Goal: Register for event/course

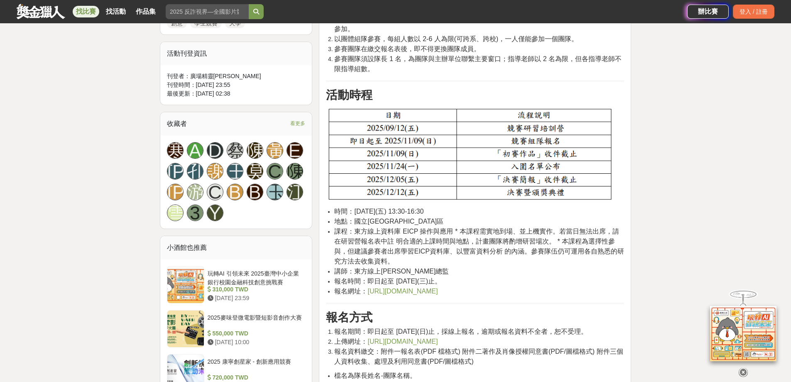
scroll to position [457, 0]
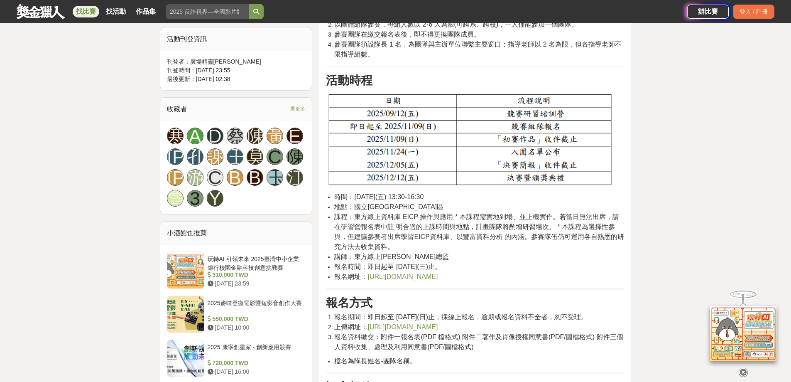
click at [519, 262] on li "報名時間：即日起至 2025 年 09 月 10 日(三)止。" at bounding box center [479, 267] width 290 height 10
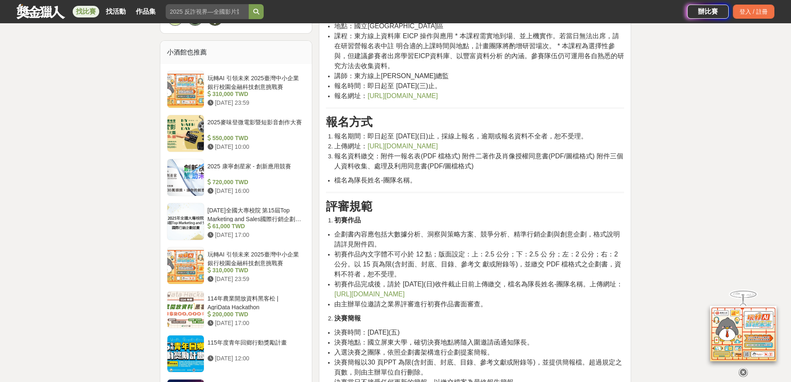
scroll to position [623, 0]
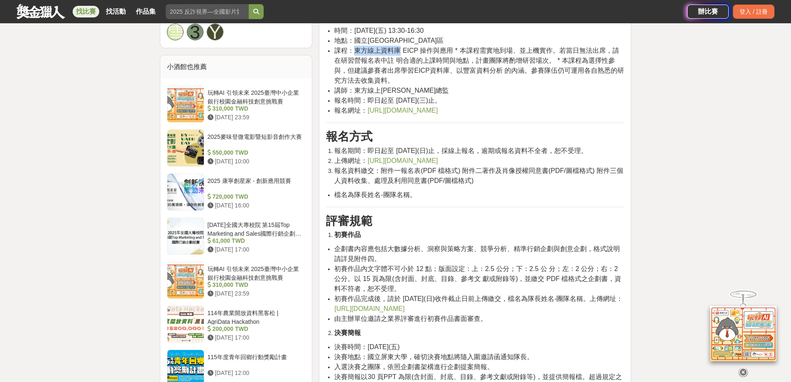
drag, startPoint x: 356, startPoint y: 52, endPoint x: 401, endPoint y: 55, distance: 44.5
click at [401, 55] on span "課程：東方線上資料庫 EICP 操作與應用 * 本課程需實地到場、並上機實作。若當日無法出席，請在研習營報名表中註 明合適的上課時間與地點，計畫團隊將酌增研習…" at bounding box center [479, 65] width 290 height 37
copy span "東方線上資料庫"
click at [484, 91] on li "講師：東方線上王昱中總監" at bounding box center [479, 91] width 290 height 10
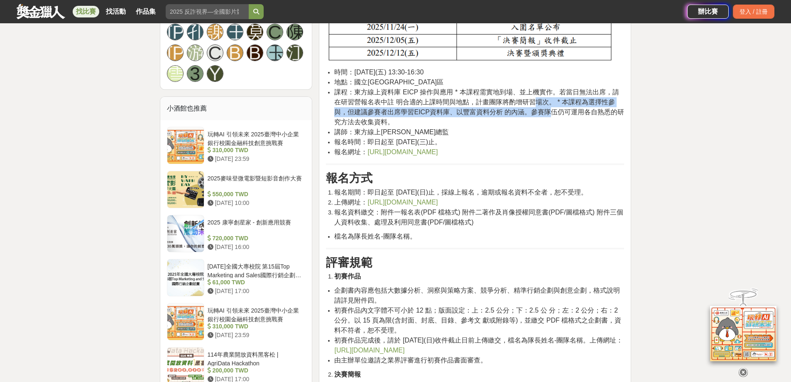
drag, startPoint x: 531, startPoint y: 106, endPoint x: 538, endPoint y: 116, distance: 12.3
click at [538, 116] on span "課程：東方線上資料庫 EICP 操作與應用 * 本課程需實地到場、並上機實作。若當日無法出席，請在研習營報名表中註 明合適的上課時間與地點，計畫團隊將酌增研習…" at bounding box center [479, 106] width 290 height 37
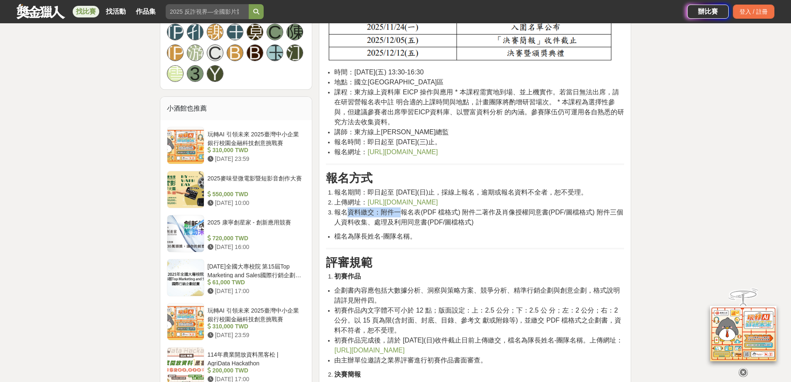
drag, startPoint x: 345, startPoint y: 216, endPoint x: 403, endPoint y: 211, distance: 58.9
click at [403, 211] on span "報名資料繳交：附件一報名表(PDF 檔格式) 附件二著作及肖像授權同意書(PDF/圖檔格式) 附件三個人資料收集、處理及利用同意書(PDF/圖檔格式)" at bounding box center [478, 217] width 289 height 17
click at [410, 210] on span "報名資料繳交：附件一報名表(PDF 檔格式) 附件二著作及肖像授權同意書(PDF/圖檔格式) 附件三個人資料收集、處理及利用同意書(PDF/圖檔格式)" at bounding box center [478, 217] width 289 height 17
drag, startPoint x: 384, startPoint y: 214, endPoint x: 462, endPoint y: 211, distance: 78.1
click at [462, 211] on span "報名資料繳交：附件一報名表(PDF 檔格式) 附件二著作及肖像授權同意書(PDF/圖檔格式) 附件三個人資料收集、處理及利用同意書(PDF/圖檔格式)" at bounding box center [478, 217] width 289 height 17
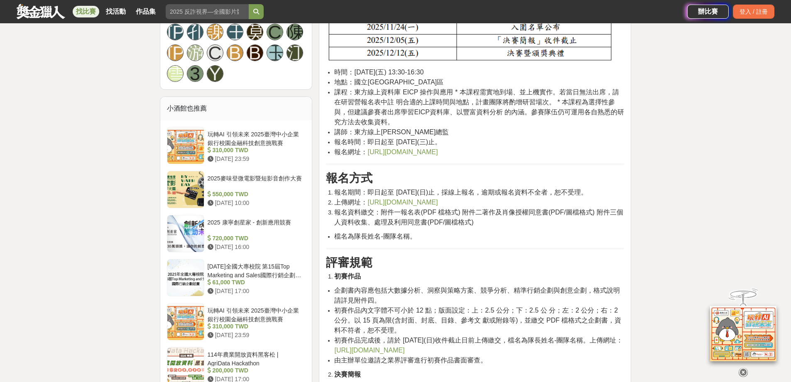
click at [469, 212] on span "報名資料繳交：附件一報名表(PDF 檔格式) 附件二著作及肖像授權同意書(PDF/圖檔格式) 附件三個人資料收集、處理及利用同意書(PDF/圖檔格式)" at bounding box center [478, 217] width 289 height 17
drag, startPoint x: 453, startPoint y: 288, endPoint x: 539, endPoint y: 295, distance: 86.3
click at [539, 295] on li "企劃書內容應包括大數據分析、洞察與策略方案、競爭分析、精準行銷企劃與創意企劃，格式說明請詳見附件四。" at bounding box center [479, 295] width 290 height 20
click at [552, 294] on span "企劃書內容應包括大數據分析、洞察與策略方案、競爭分析、精準行銷企劃與創意企劃，格式說明請詳見附件四。" at bounding box center [477, 295] width 286 height 17
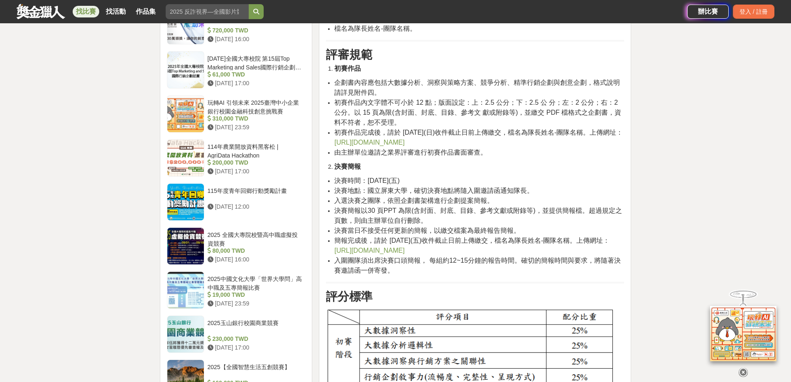
scroll to position [831, 0]
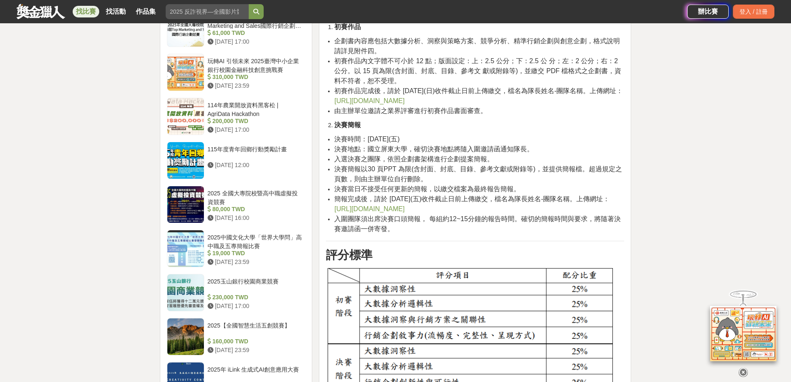
click at [582, 224] on span "入圍團隊須出席決賽口頭簡報， 每組約12~15分鐘的報告時間。確切的簡報時間與要求，將隨著決賽邀請函一併寄發。" at bounding box center [477, 223] width 286 height 17
click at [610, 128] on li "決賽簡報" at bounding box center [479, 125] width 290 height 10
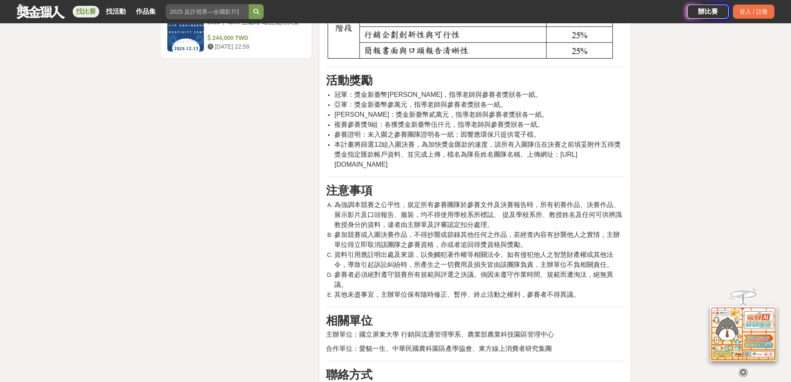
scroll to position [1163, 0]
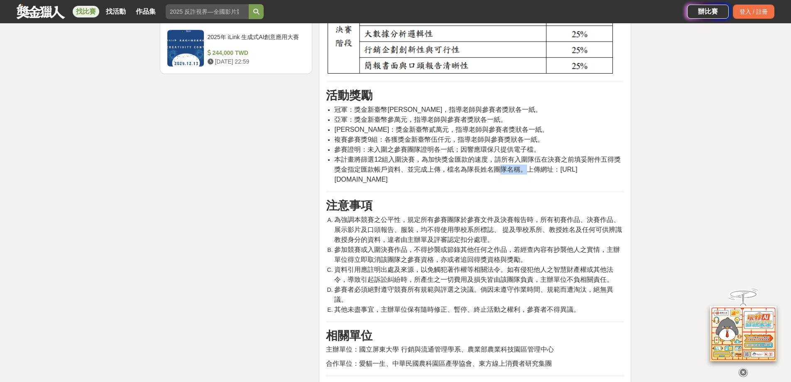
drag, startPoint x: 499, startPoint y: 169, endPoint x: 529, endPoint y: 169, distance: 29.5
click at [529, 169] on span "本計畫將篩選12組入圍決賽，為加快獎金匯款的速度，請所有入圍隊伍在決賽之前填妥附件五得獎獎金指定匯款帳戶資料、並完成上傳，檔名為隊長姓名團隊名稱。上傳網址：h…" at bounding box center [477, 169] width 287 height 27
click at [536, 169] on span "本計畫將篩選12組入圍決賽，為加快獎金匯款的速度，請所有入圍隊伍在決賽之前填妥附件五得獎獎金指定匯款帳戶資料、並完成上傳，檔名為隊長姓名團隊名稱。上傳網址：h…" at bounding box center [477, 169] width 287 height 27
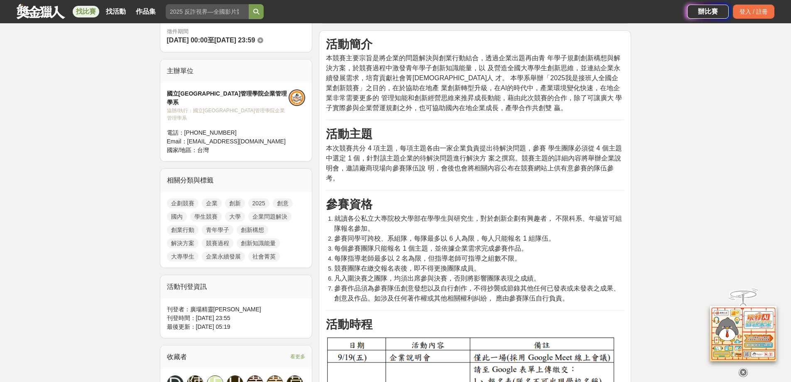
scroll to position [208, 0]
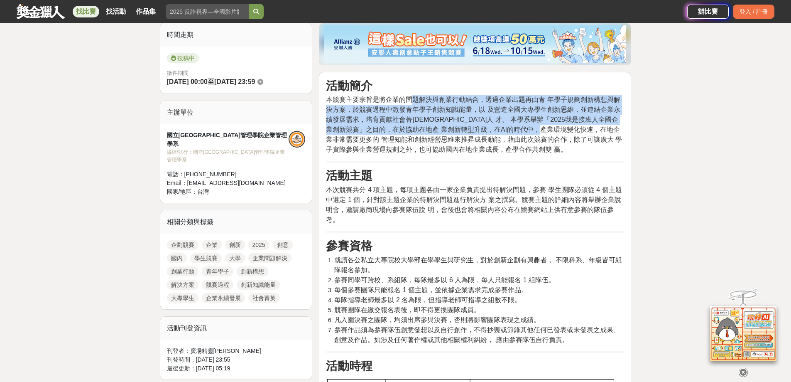
drag, startPoint x: 414, startPoint y: 102, endPoint x: 577, endPoint y: 130, distance: 165.8
click at [577, 130] on span "本競賽主要宗旨是將企業的問題解決與創業行動結合，透過企業出題再由青 年學子規劃創新構想與解決方案，於競賽過程中激發青年學子創新知識能量，以 及營造全國大專學生…" at bounding box center [474, 124] width 296 height 57
click at [556, 123] on span "本競賽主要宗旨是將企業的問題解決與創業行動結合，透過企業出題再由青 年學子規劃創新構想與解決方案，於競賽過程中激發青年學子創新知識能量，以 及營造全國大專學生…" at bounding box center [474, 124] width 296 height 57
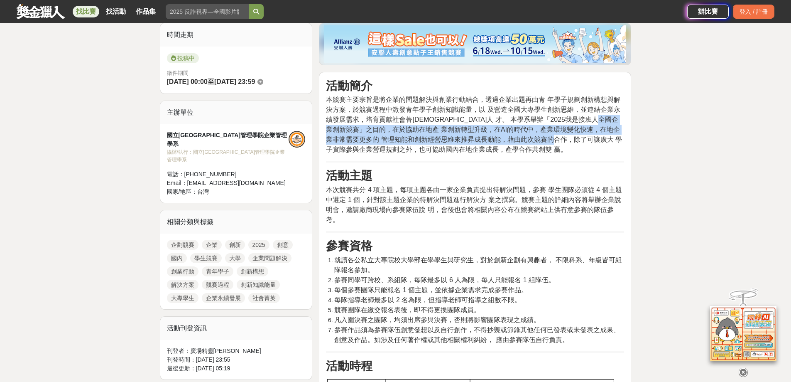
drag, startPoint x: 343, startPoint y: 130, endPoint x: 587, endPoint y: 140, distance: 243.7
click at [587, 140] on span "本競賽主要宗旨是將企業的問題解決與創業行動結合，透過企業出題再由青 年學子規劃創新構想與解決方案，於競賽過程中激發青年學子創新知識能量，以 及營造全國大專學生…" at bounding box center [474, 124] width 296 height 57
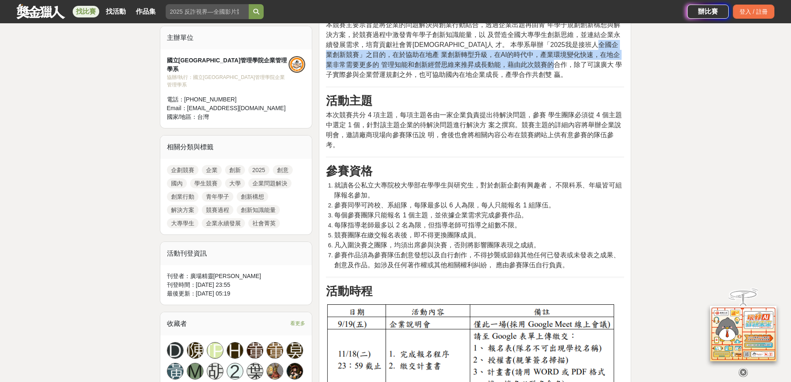
scroll to position [291, 0]
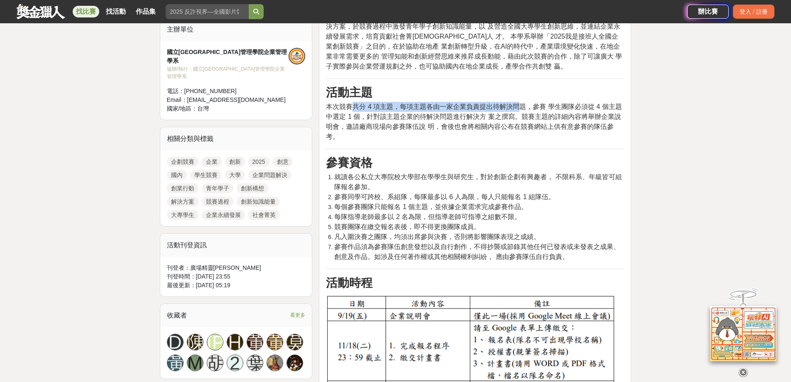
drag, startPoint x: 354, startPoint y: 109, endPoint x: 522, endPoint y: 108, distance: 167.9
click at [522, 108] on span "本次競賽共分 4 項主題，每項主題各由一家企業負責提出待解決問題，參賽 學生團隊必須從 4 個主題中選定 1 個，針對該主題企業的待解決問題進行解決方 案之撰…" at bounding box center [474, 121] width 296 height 37
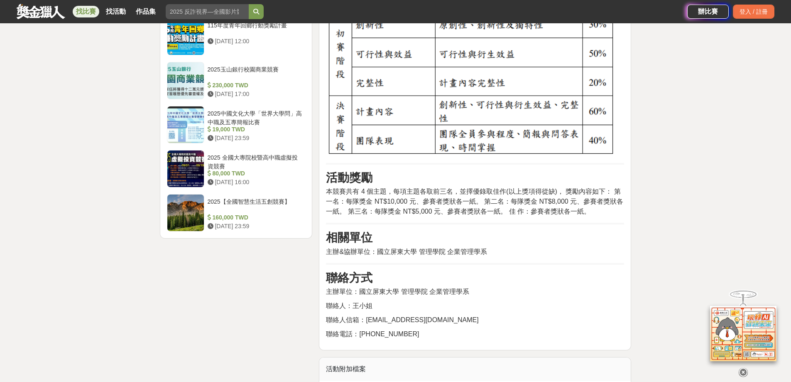
scroll to position [1205, 0]
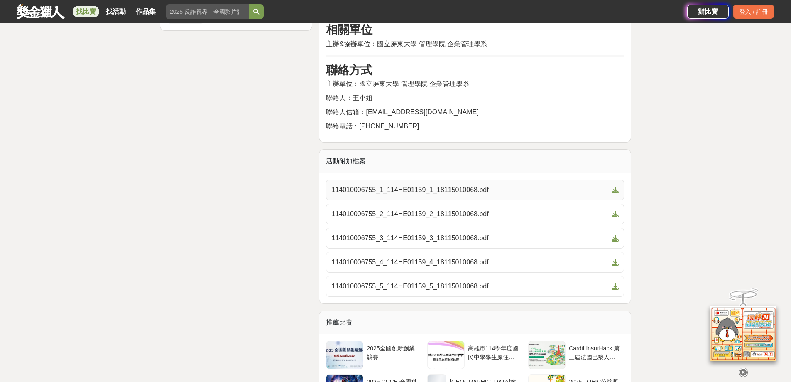
click at [441, 195] on span "114010006755_1_114HE01159_1_18115010068.pdf" at bounding box center [471, 190] width 278 height 10
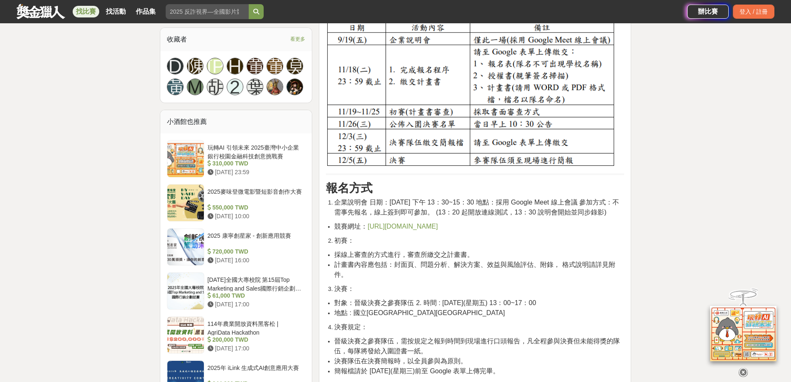
scroll to position [582, 0]
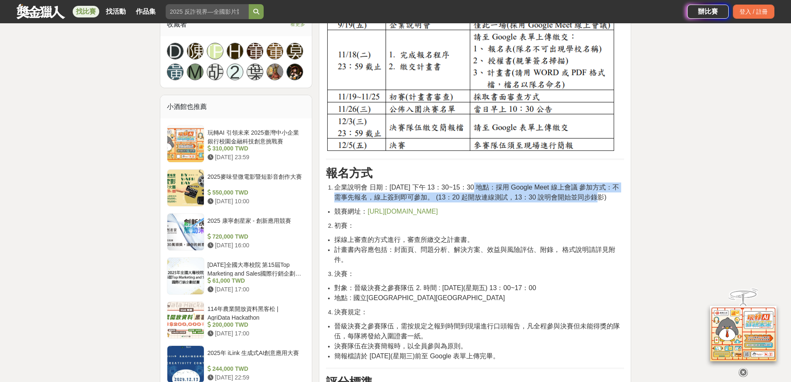
drag, startPoint x: 477, startPoint y: 188, endPoint x: 572, endPoint y: 195, distance: 95.4
click at [572, 195] on span "企業說明會 日期：[DATE] 下午 13：30~15：30 地點：採用 Google Meet 線上會議 參加方式：不需事先報名，線上簽到即可參加。 (13…" at bounding box center [476, 192] width 285 height 17
click at [526, 195] on span "企業說明會 日期：[DATE] 下午 13：30~15：30 地點：採用 Google Meet 線上會議 參加方式：不需事先報名，線上簽到即可參加。 (13…" at bounding box center [476, 192] width 285 height 17
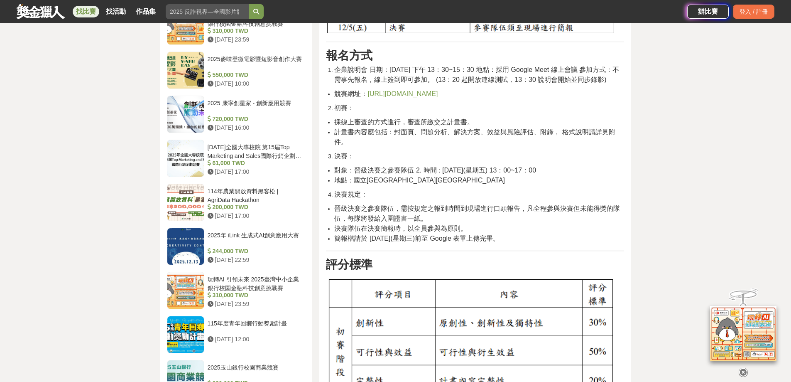
scroll to position [706, 0]
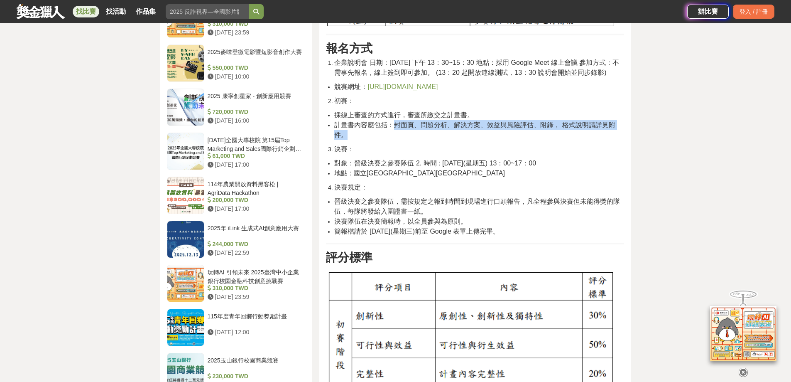
drag, startPoint x: 394, startPoint y: 135, endPoint x: 604, endPoint y: 147, distance: 210.2
click at [604, 140] on li "計畫書內容應包括：封面頁、問題分析、解決方案、效益與風險評估、附錄， 格式說明請詳見附件。" at bounding box center [479, 130] width 290 height 20
click at [517, 140] on li "計畫書內容應包括：封面頁、問題分析、解決方案、效益與風險評估、附錄， 格式說明請詳見附件。" at bounding box center [479, 130] width 290 height 20
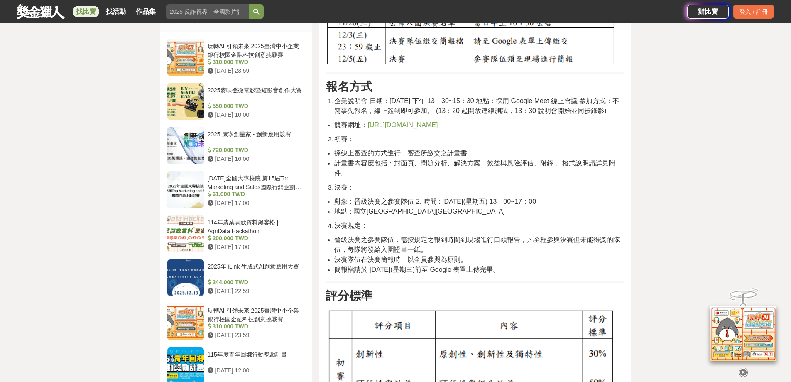
scroll to position [665, 0]
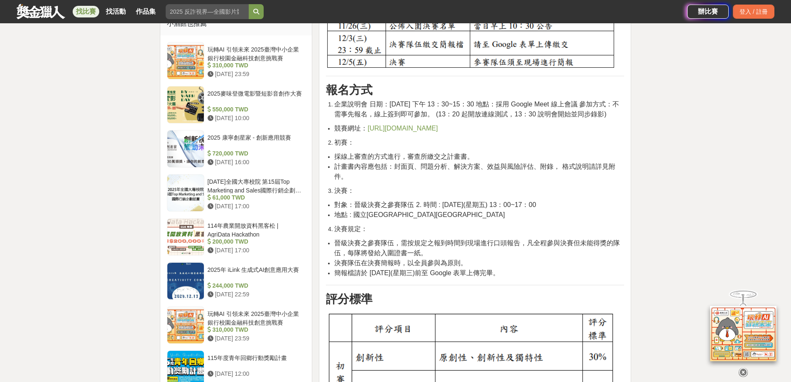
click at [588, 210] on li "對象：晉級決賽之參賽隊伍 2. 時間 : [DATE](星期五) 13：00~17：00" at bounding box center [479, 205] width 290 height 10
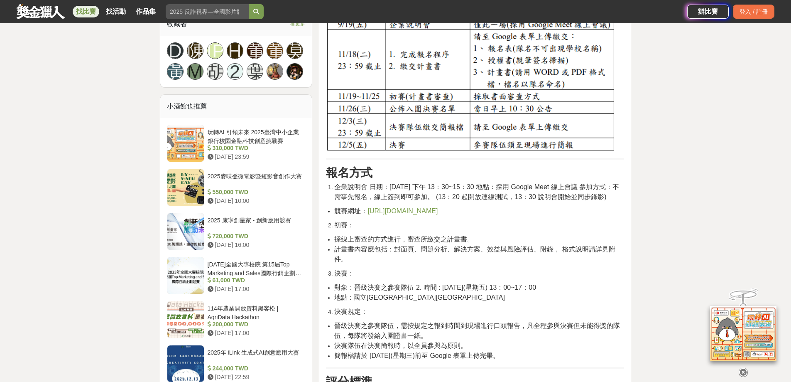
scroll to position [582, 0]
click at [599, 216] on li "競賽網址： [URL][DOMAIN_NAME]" at bounding box center [479, 211] width 290 height 10
click at [530, 199] on span "企業說明會 日期：[DATE] 下午 13：30~15：30 地點：採用 Google Meet 線上會議 參加方式：不需事先報名，線上簽到即可參加。 (13…" at bounding box center [476, 192] width 285 height 17
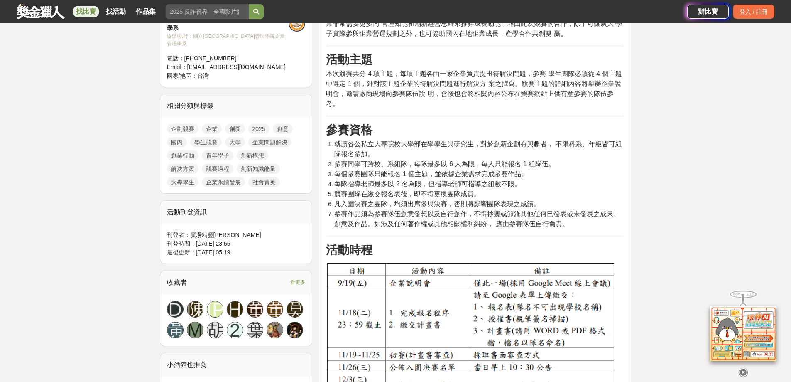
scroll to position [291, 0]
